Goal: Task Accomplishment & Management: Use online tool/utility

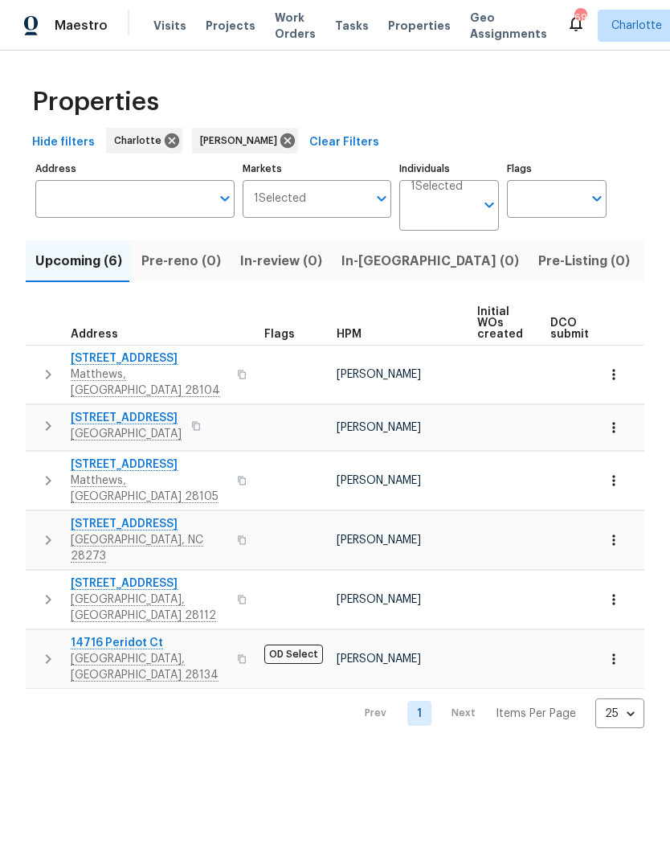
click at [43, 365] on icon "button" at bounding box center [48, 374] width 19 height 19
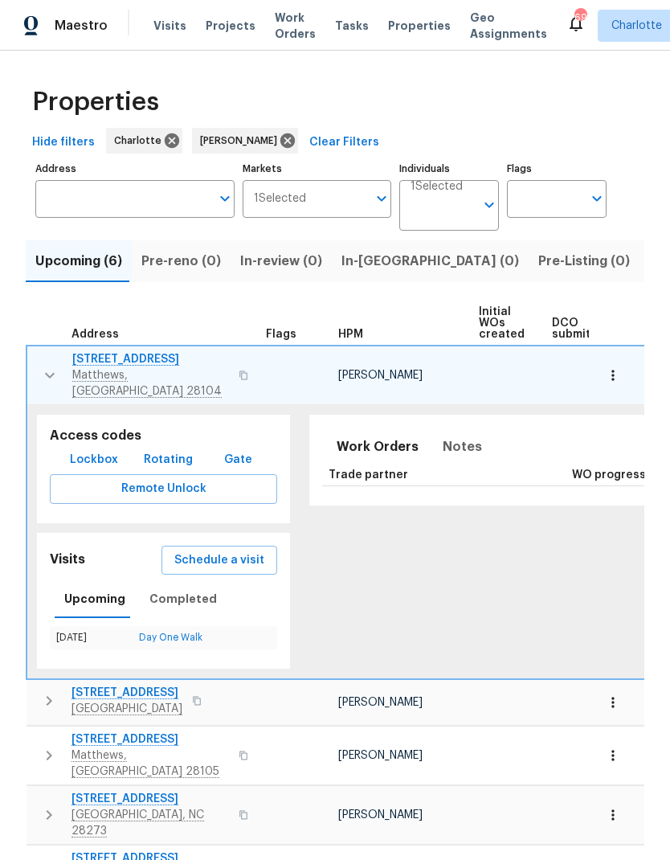
click at [38, 371] on button "button" at bounding box center [50, 375] width 32 height 48
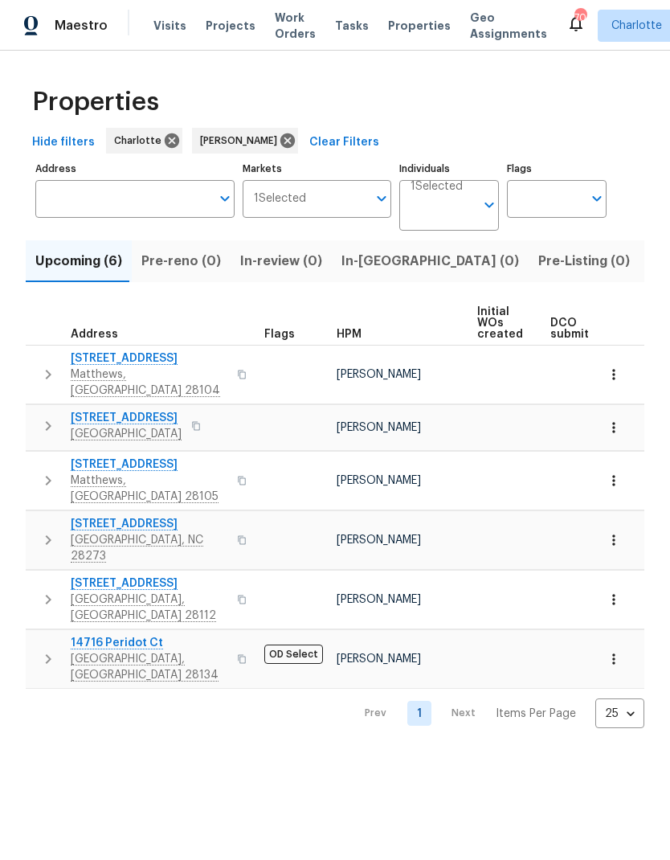
click at [371, 271] on span "In-reno (0)" at bounding box center [431, 261] width 178 height 23
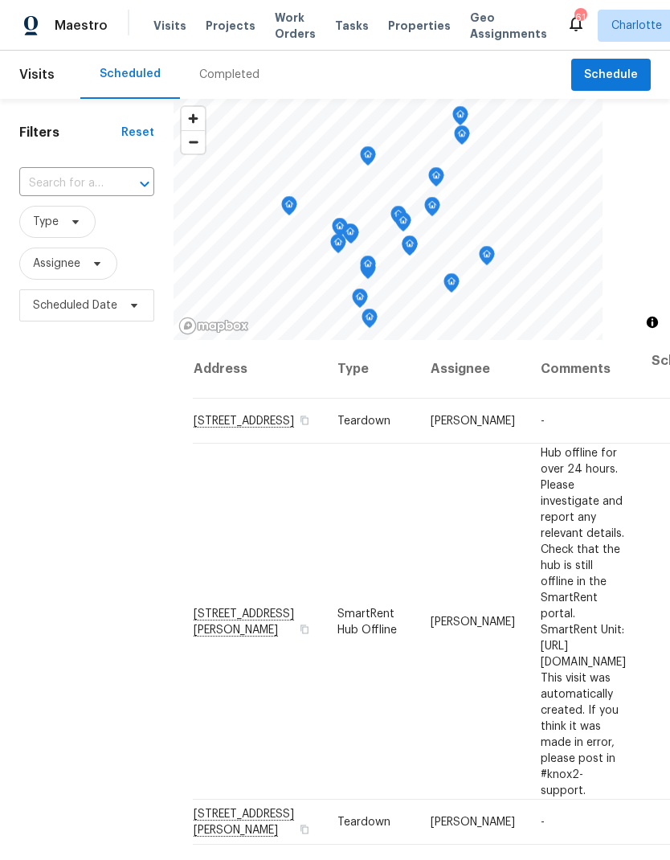
click at [289, 20] on span "Work Orders" at bounding box center [295, 26] width 41 height 32
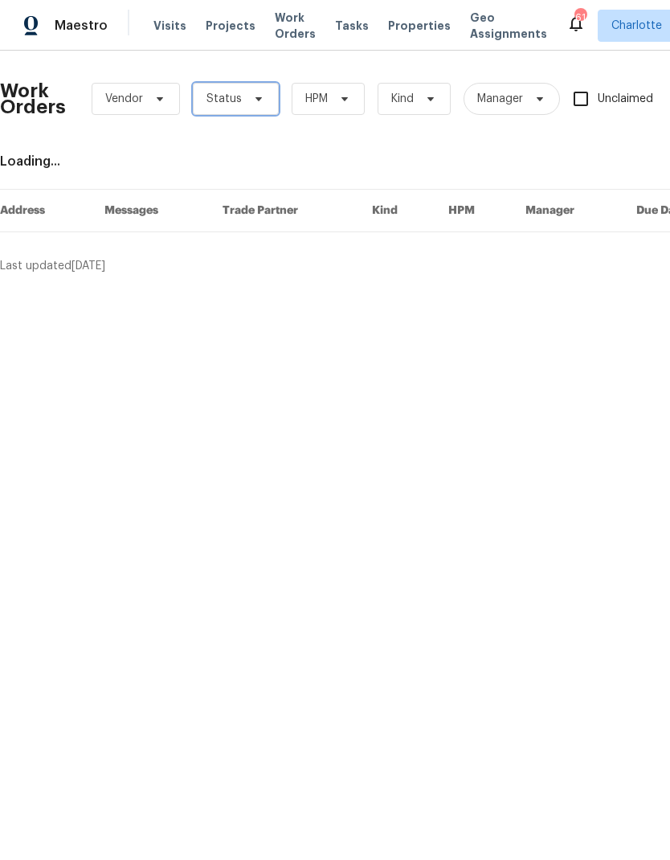
click at [222, 108] on span "Status" at bounding box center [236, 99] width 86 height 32
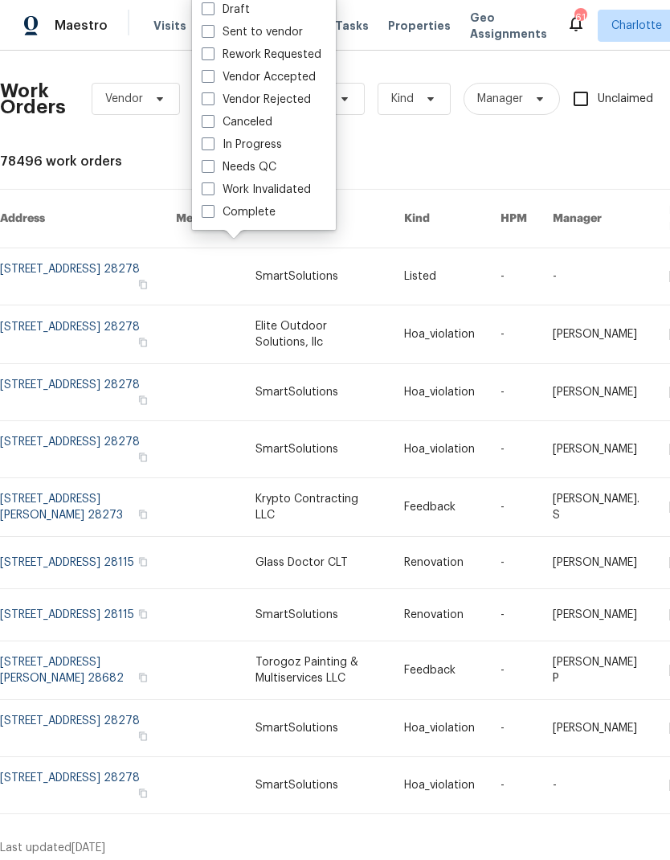
click at [266, 173] on label "Needs QC" at bounding box center [239, 167] width 75 height 16
click at [212, 170] on input "Needs QC" at bounding box center [207, 164] width 10 height 10
checkbox input "true"
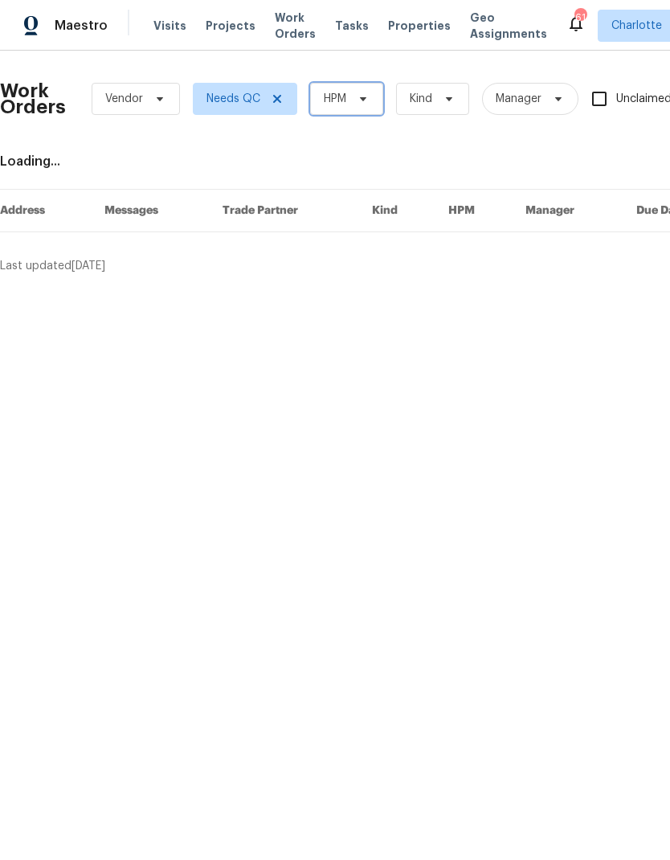
click at [367, 105] on span "HPM" at bounding box center [346, 99] width 73 height 32
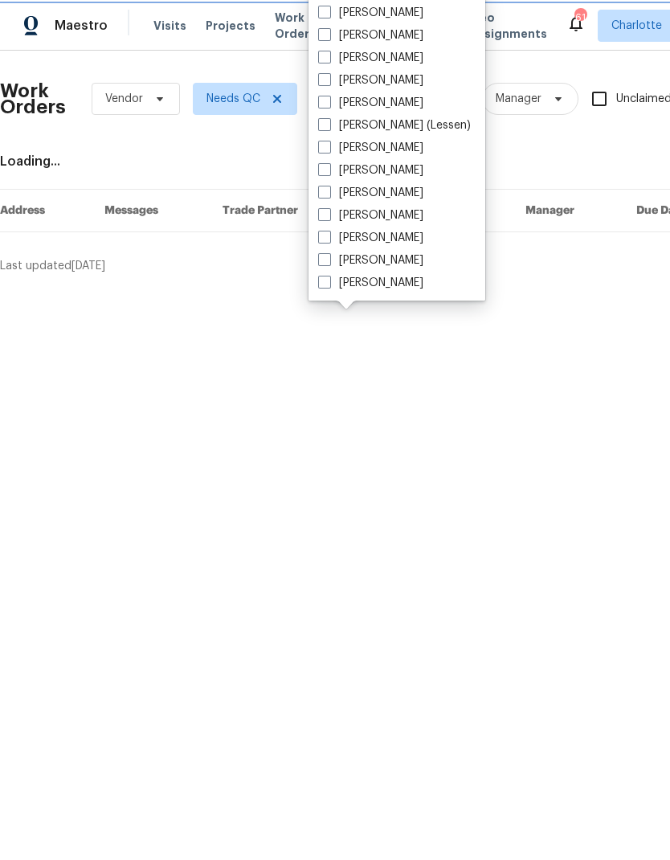
scroll to position [199, 0]
click at [395, 285] on label "[PERSON_NAME]" at bounding box center [370, 283] width 105 height 16
click at [329, 285] on input "[PERSON_NAME]" at bounding box center [323, 280] width 10 height 10
checkbox input "true"
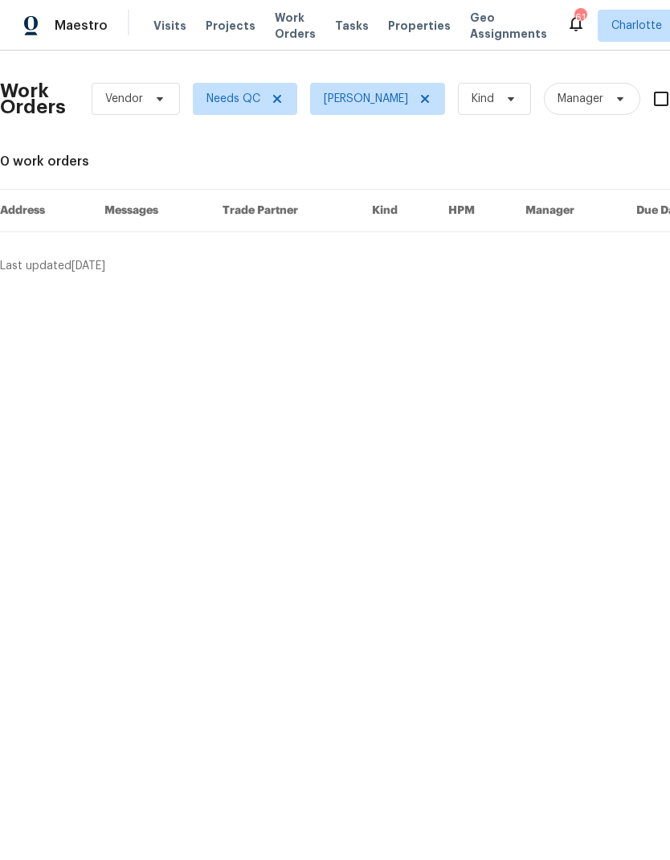
click at [82, 28] on span "Maestro" at bounding box center [81, 26] width 53 height 16
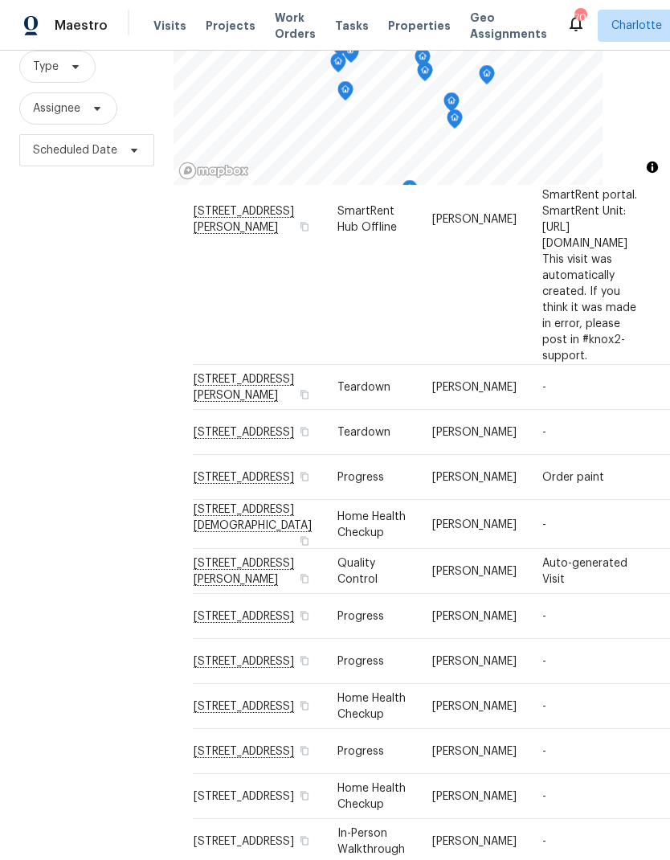
scroll to position [170, 0]
click at [64, 351] on div "Filters Reset ​ Type Assignee Scheduled Date" at bounding box center [87, 408] width 174 height 929
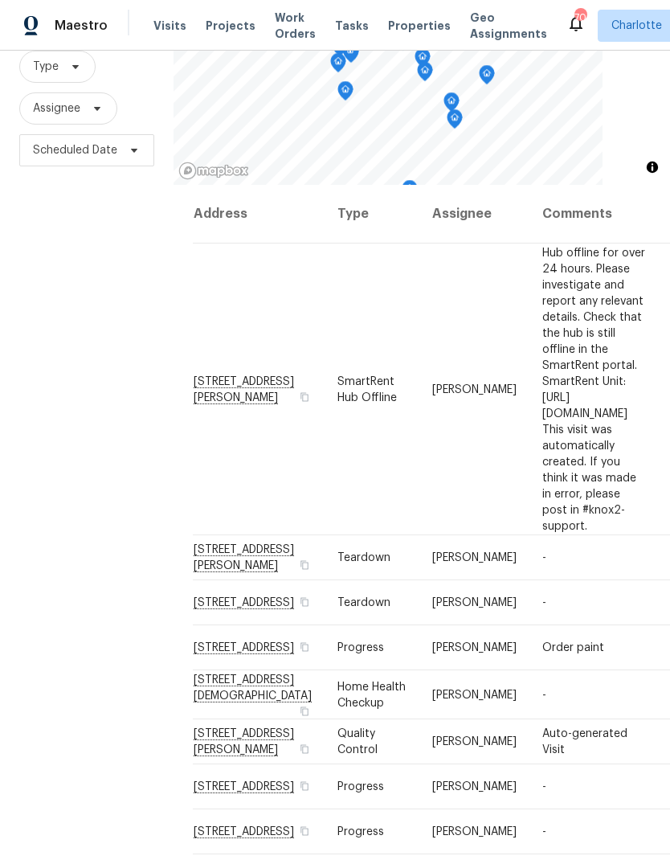
click at [67, 364] on div "Filters Reset ​ Type Assignee Scheduled Date" at bounding box center [87, 408] width 174 height 929
